Goal: Navigation & Orientation: Find specific page/section

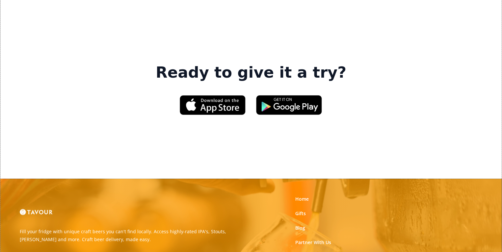
scroll to position [1053, 0]
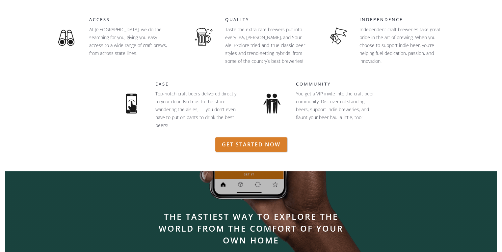
scroll to position [494, 0]
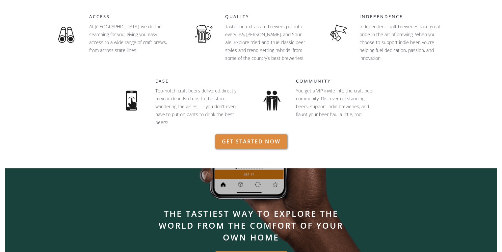
click at [239, 141] on link "GET STARTED NOW" at bounding box center [251, 141] width 72 height 14
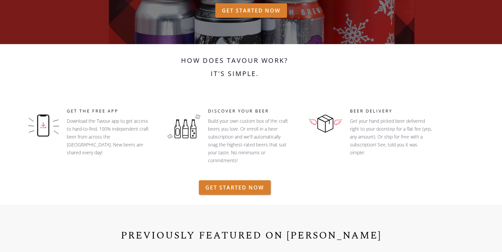
scroll to position [0, 0]
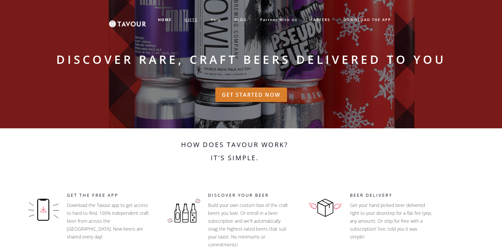
click at [187, 19] on link "GIFTS" at bounding box center [191, 19] width 26 height 11
click at [163, 18] on strong "HOME" at bounding box center [164, 19] width 13 height 5
click at [192, 19] on link "GIFTS" at bounding box center [191, 19] width 26 height 11
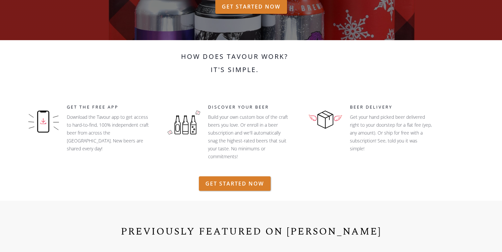
scroll to position [99, 0]
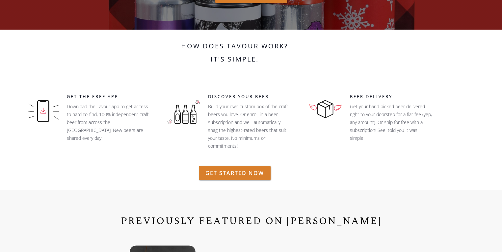
click at [186, 115] on img at bounding box center [184, 108] width 33 height 31
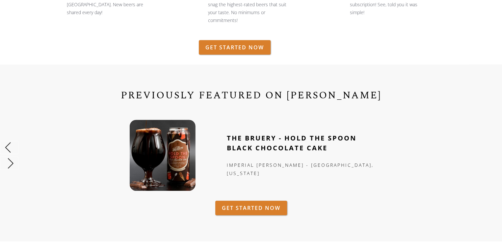
scroll to position [263, 0]
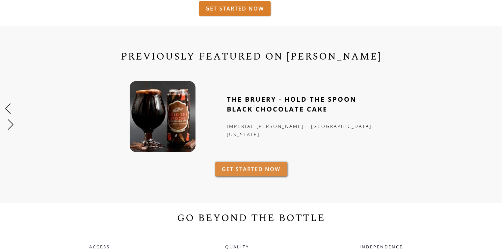
click at [230, 168] on link "GET STARTED NOW" at bounding box center [251, 169] width 72 height 14
